Goal: Information Seeking & Learning: Learn about a topic

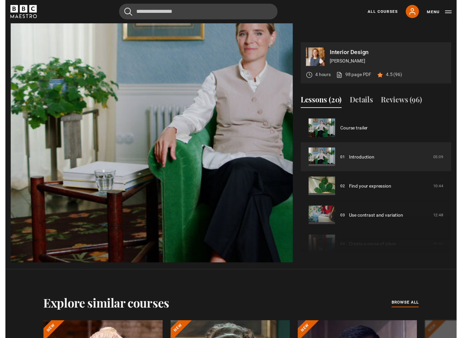
scroll to position [341, 0]
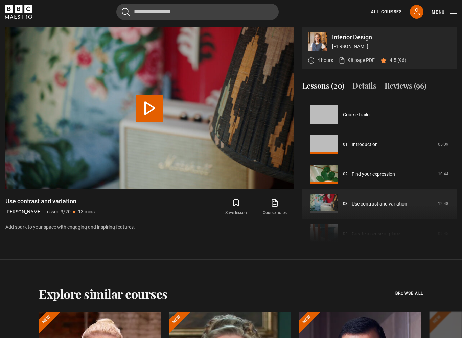
scroll to position [59, 0]
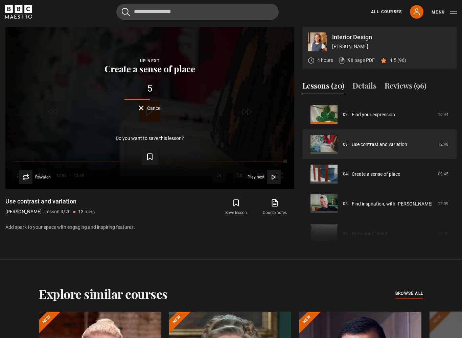
click at [351, 173] on link "Create a sense of place" at bounding box center [375, 174] width 48 height 7
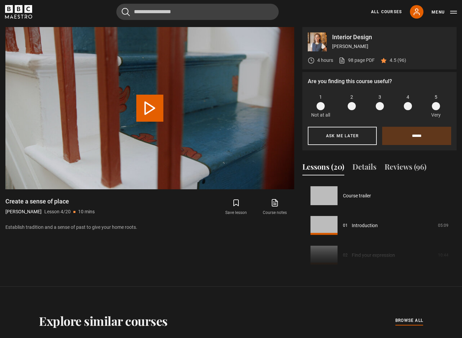
scroll to position [89, 0]
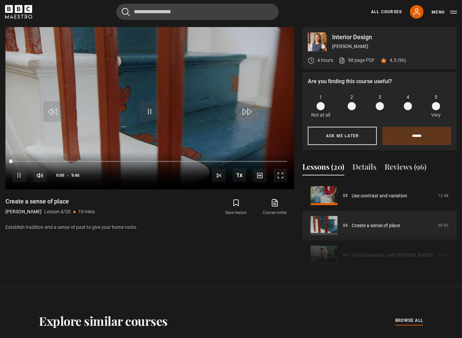
click at [282, 177] on span "Video Player" at bounding box center [280, 176] width 14 height 14
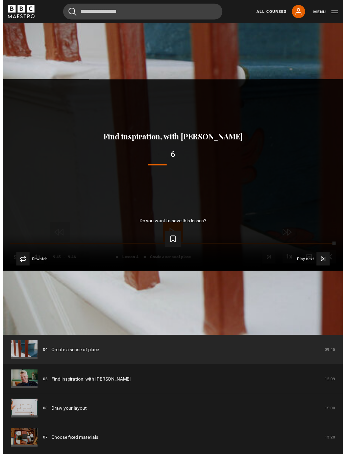
scroll to position [341, 0]
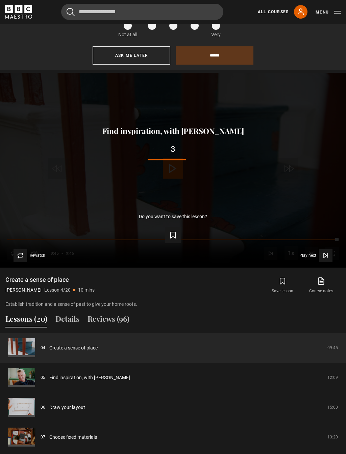
click at [313, 253] on span "Play next" at bounding box center [307, 255] width 17 height 4
click at [326, 252] on icon "Video Player" at bounding box center [325, 255] width 7 height 7
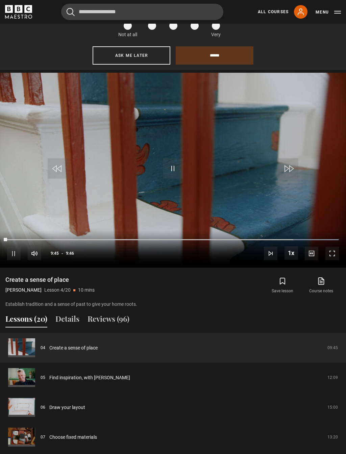
scroll to position [268, 0]
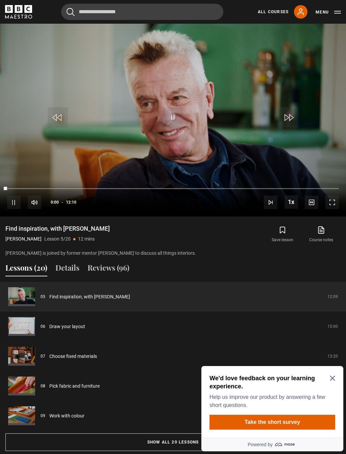
scroll to position [386, 0]
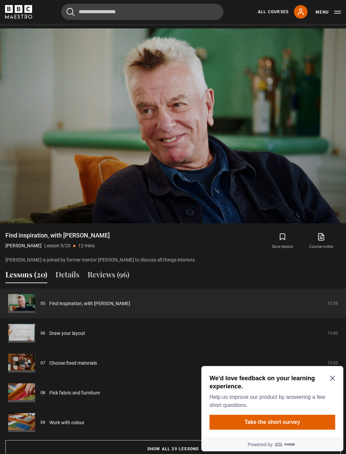
click at [334, 200] on video-js "Video Player is loading. Play Lesson Find inspiration, with [PERSON_NAME] 10s S…" at bounding box center [173, 125] width 346 height 195
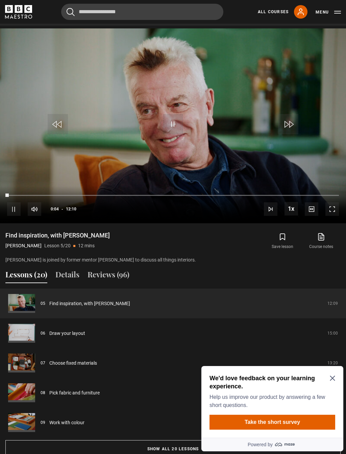
click at [332, 202] on span "Video Player" at bounding box center [332, 209] width 14 height 14
click at [333, 202] on span "Video Player" at bounding box center [332, 209] width 14 height 14
